Goal: Transaction & Acquisition: Purchase product/service

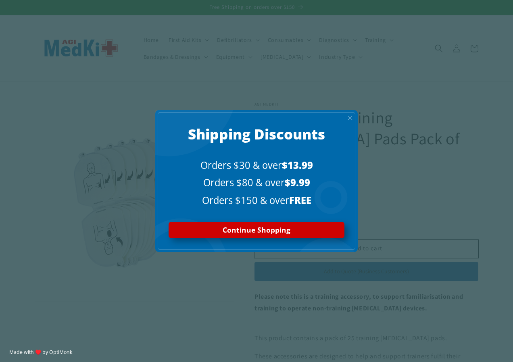
click at [350, 113] on div "X" at bounding box center [350, 118] width 12 height 12
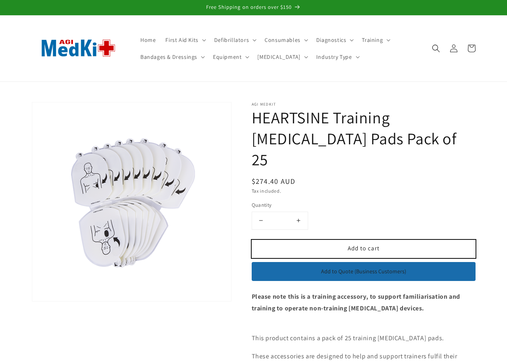
click at [360, 244] on span "Add to cart" at bounding box center [364, 248] width 32 height 8
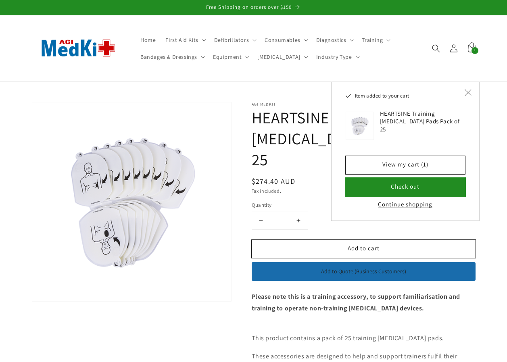
click at [405, 188] on button "Check out" at bounding box center [405, 187] width 119 height 18
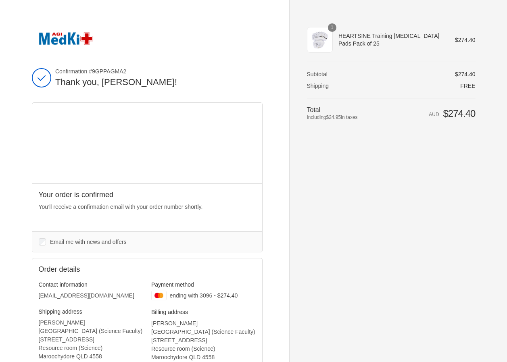
drag, startPoint x: 89, startPoint y: 71, endPoint x: 148, endPoint y: 71, distance: 59.3
click at [148, 71] on span "Confirmation #9GPPAGMA2" at bounding box center [158, 71] width 207 height 7
copy span "#9GPPAGMA2"
